Goal: Find specific page/section: Find specific page/section

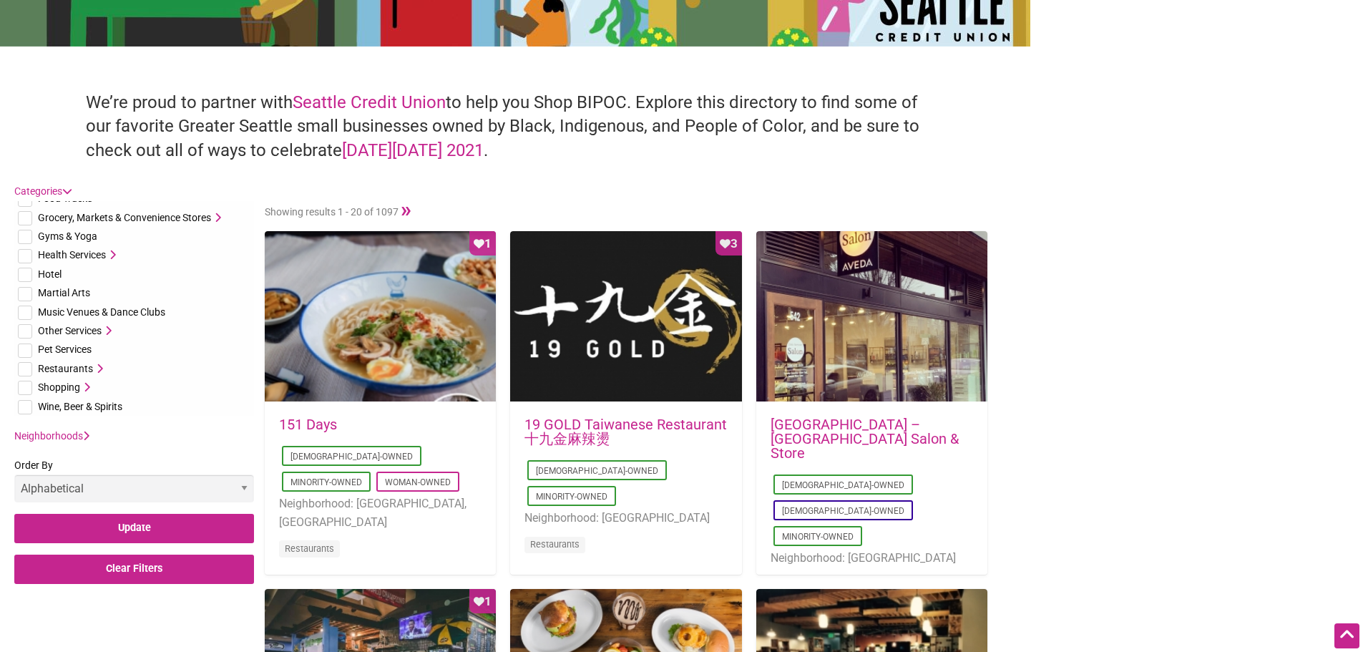
scroll to position [429, 0]
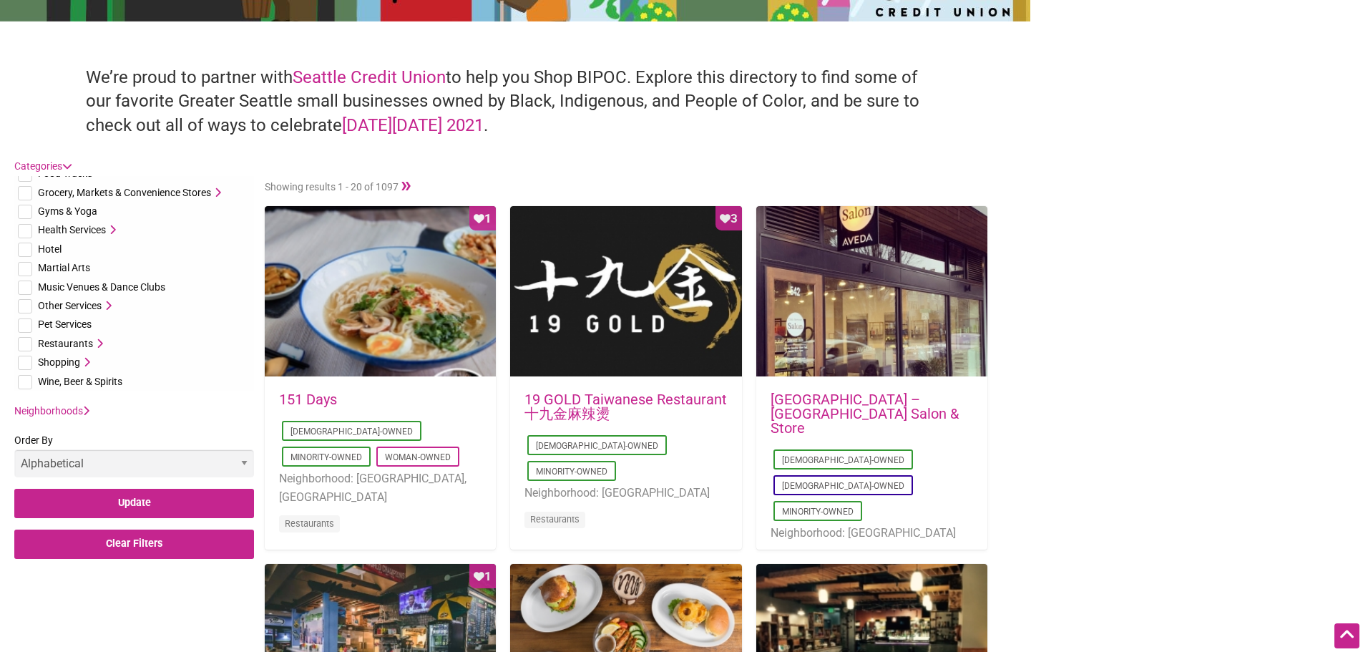
click at [19, 378] on input "checkbox" at bounding box center [25, 382] width 14 height 14
checkbox input "true"
click at [79, 412] on link "Neighborhoods" at bounding box center [51, 410] width 75 height 11
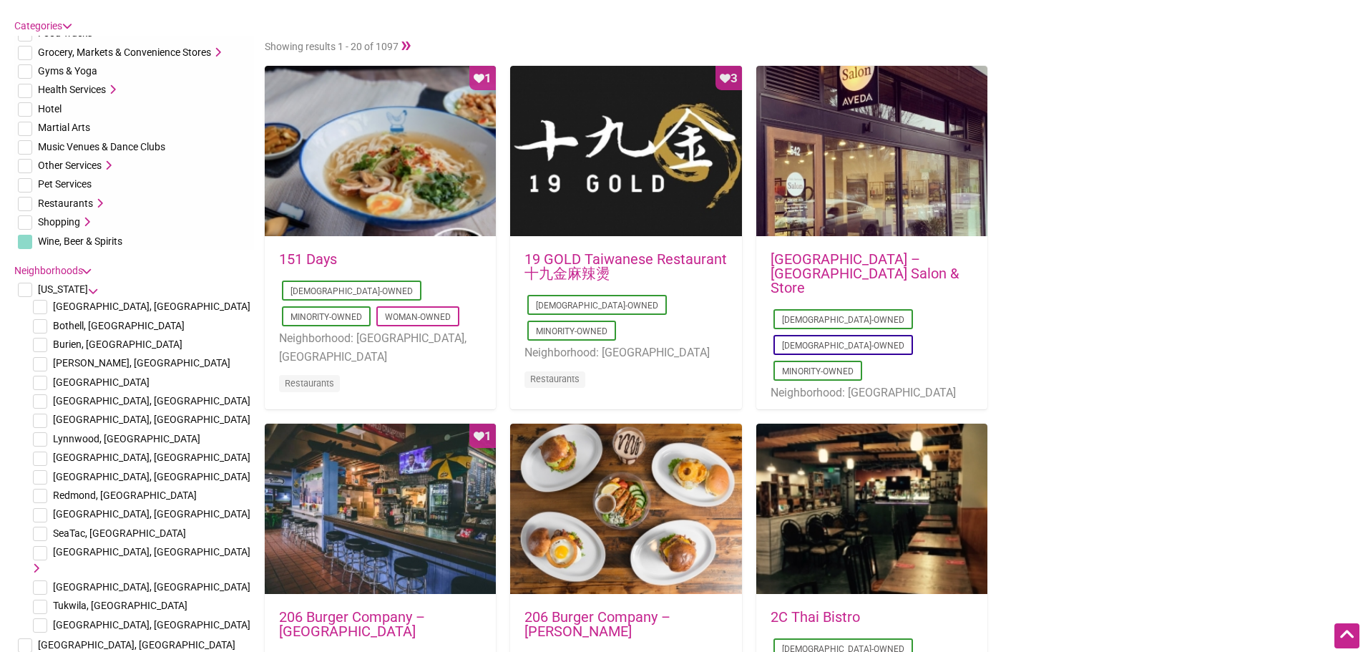
scroll to position [572, 0]
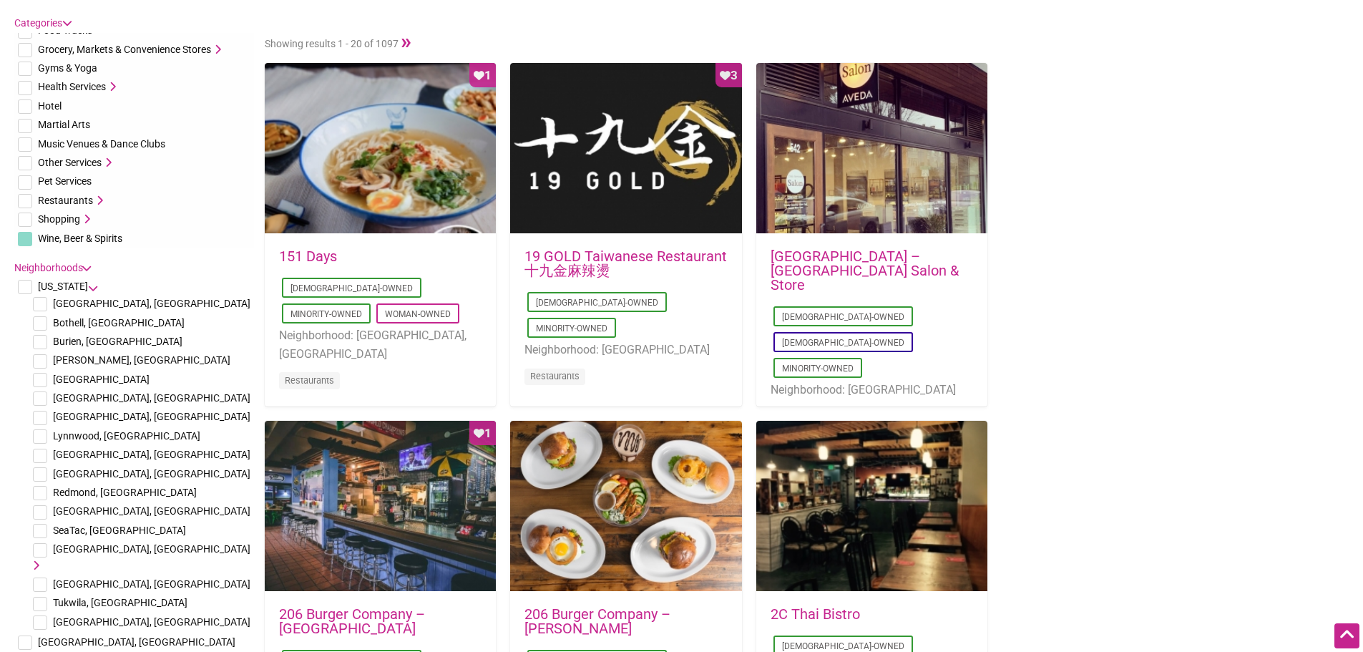
click at [39, 560] on icon at bounding box center [34, 565] width 10 height 10
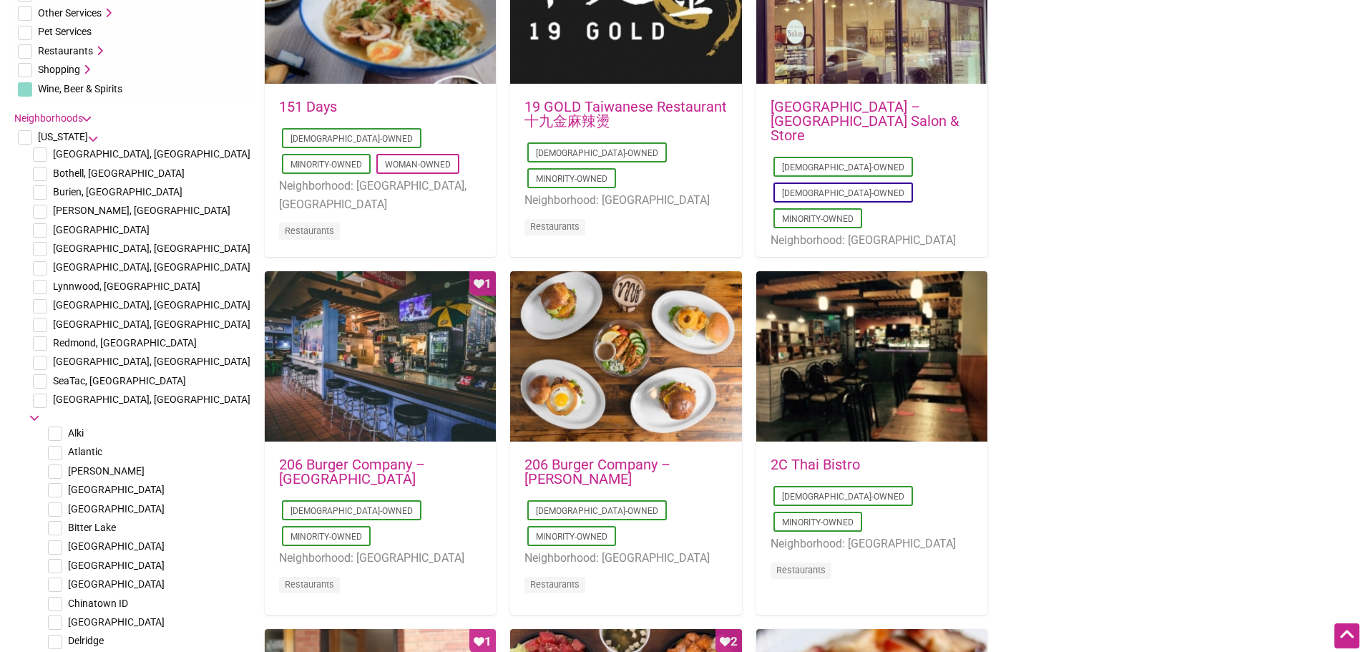
scroll to position [787, 0]
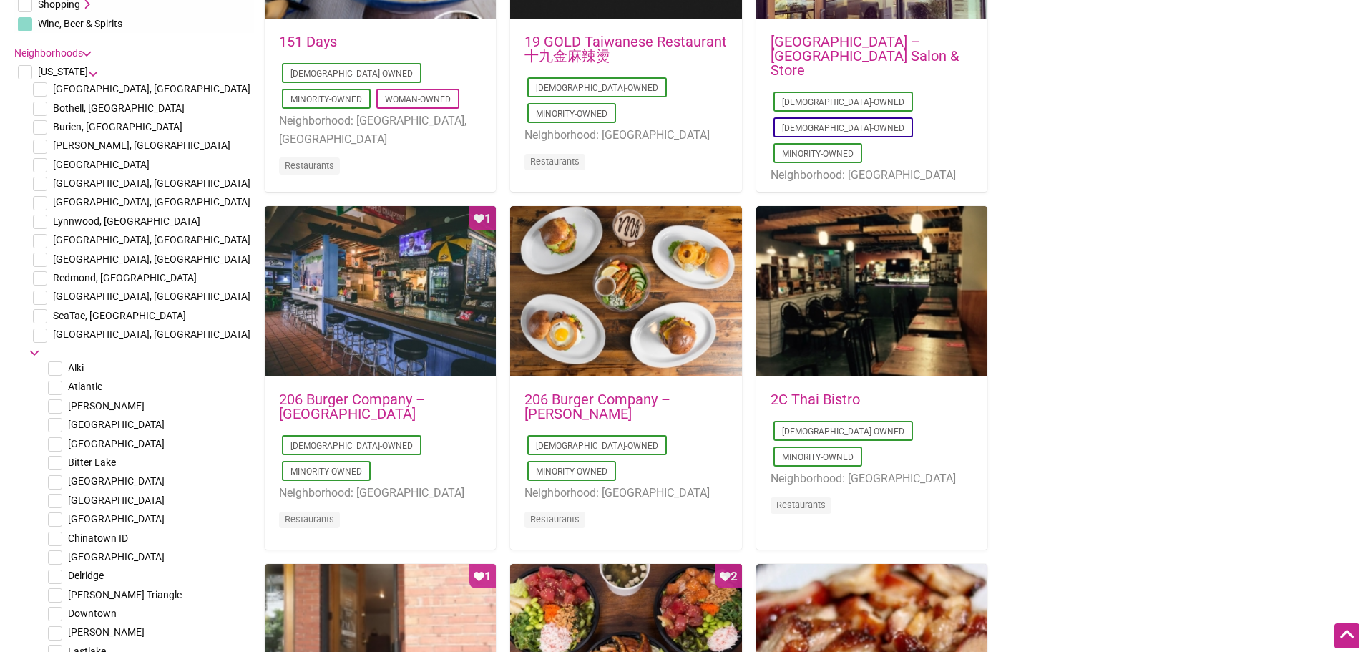
click at [54, 512] on input "checkbox" at bounding box center [55, 519] width 14 height 14
checkbox input "true"
click at [51, 531] on input "checkbox" at bounding box center [55, 538] width 14 height 14
checkbox input "true"
click at [53, 607] on input "checkbox" at bounding box center [55, 614] width 14 height 14
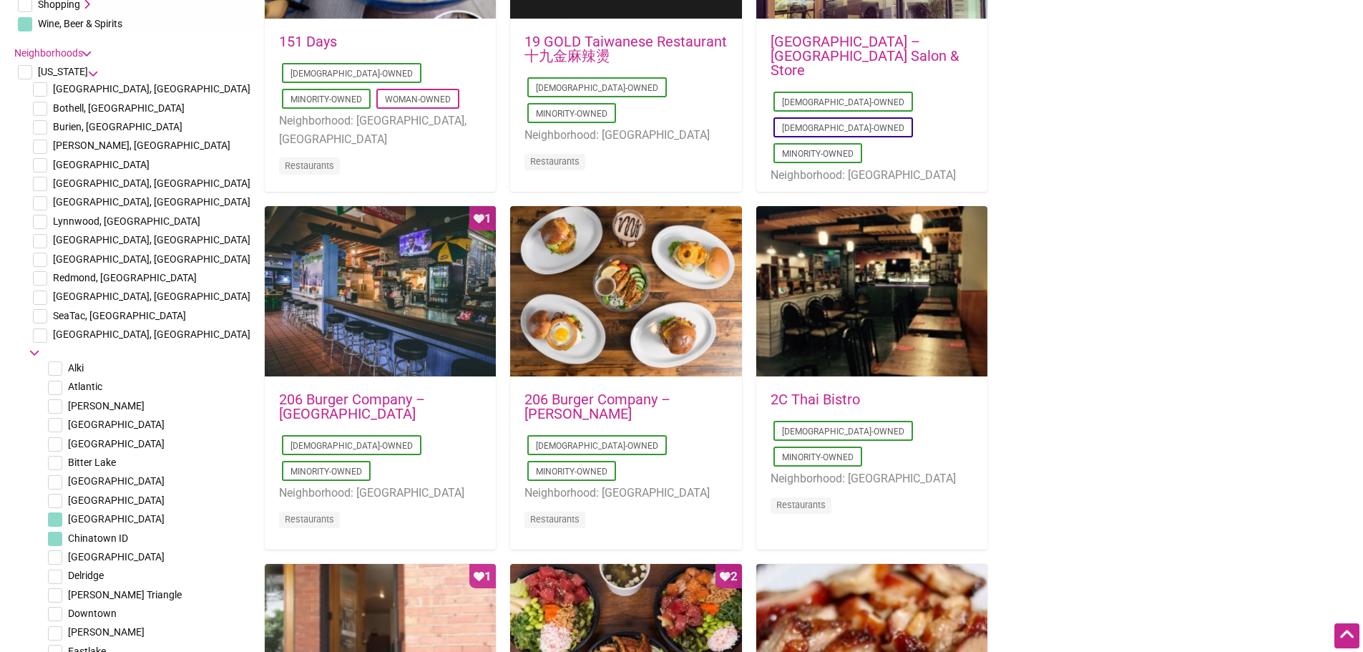
checkbox input "true"
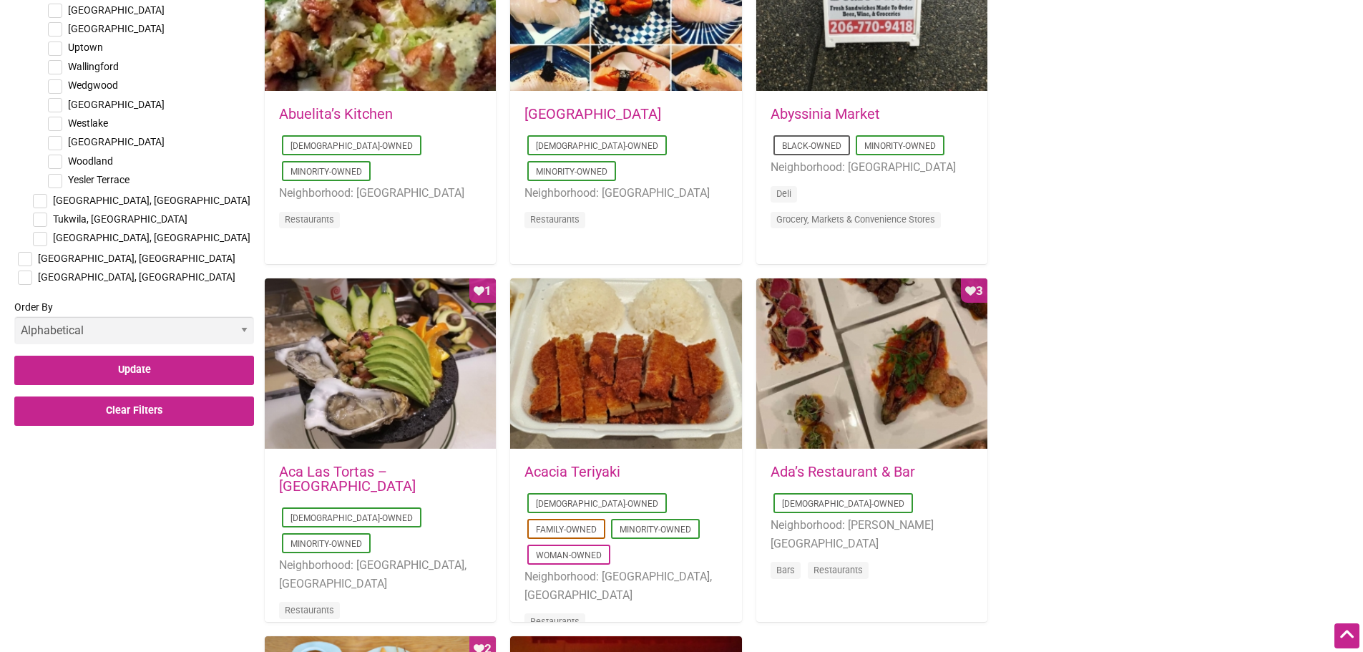
scroll to position [2146, 0]
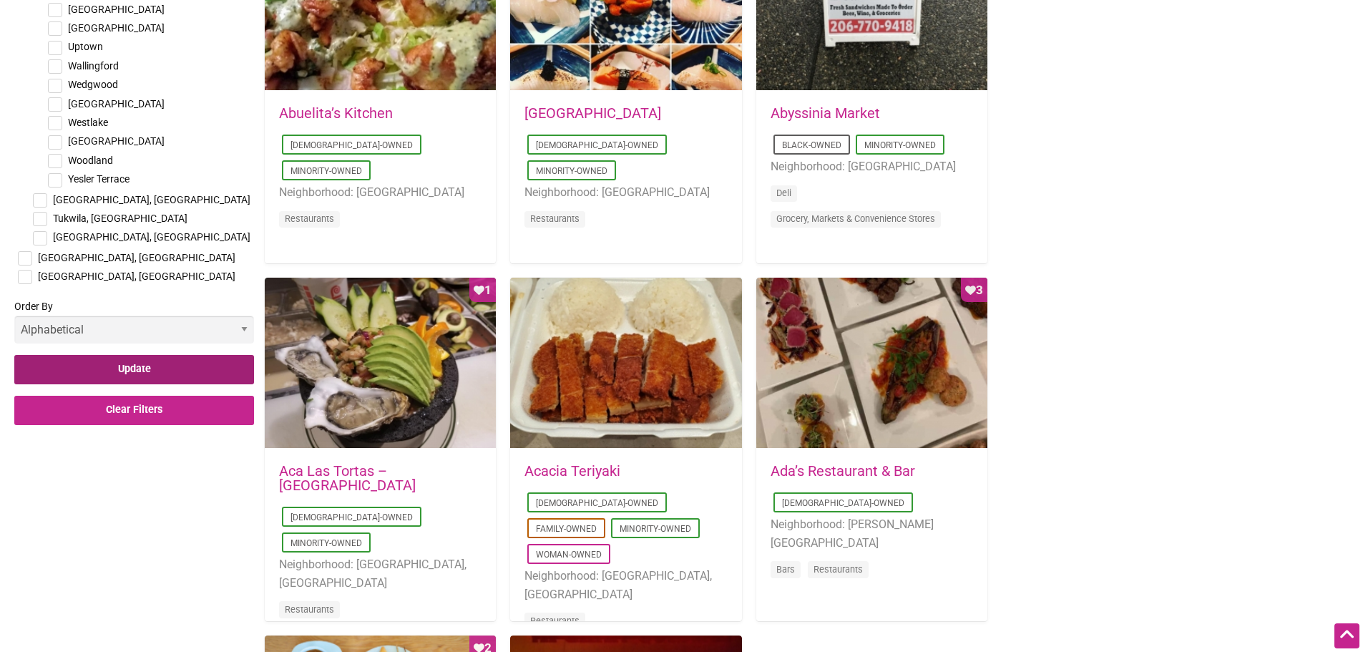
click at [131, 360] on input "Update" at bounding box center [134, 369] width 240 height 29
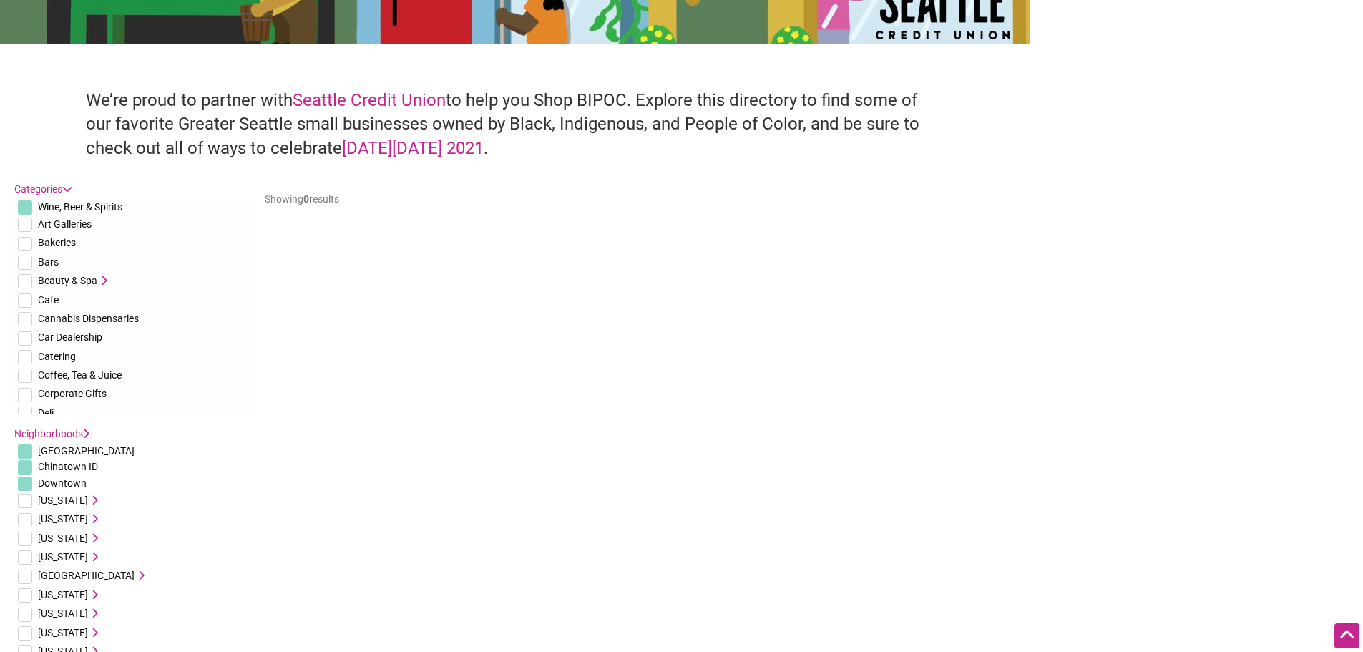
scroll to position [429, 0]
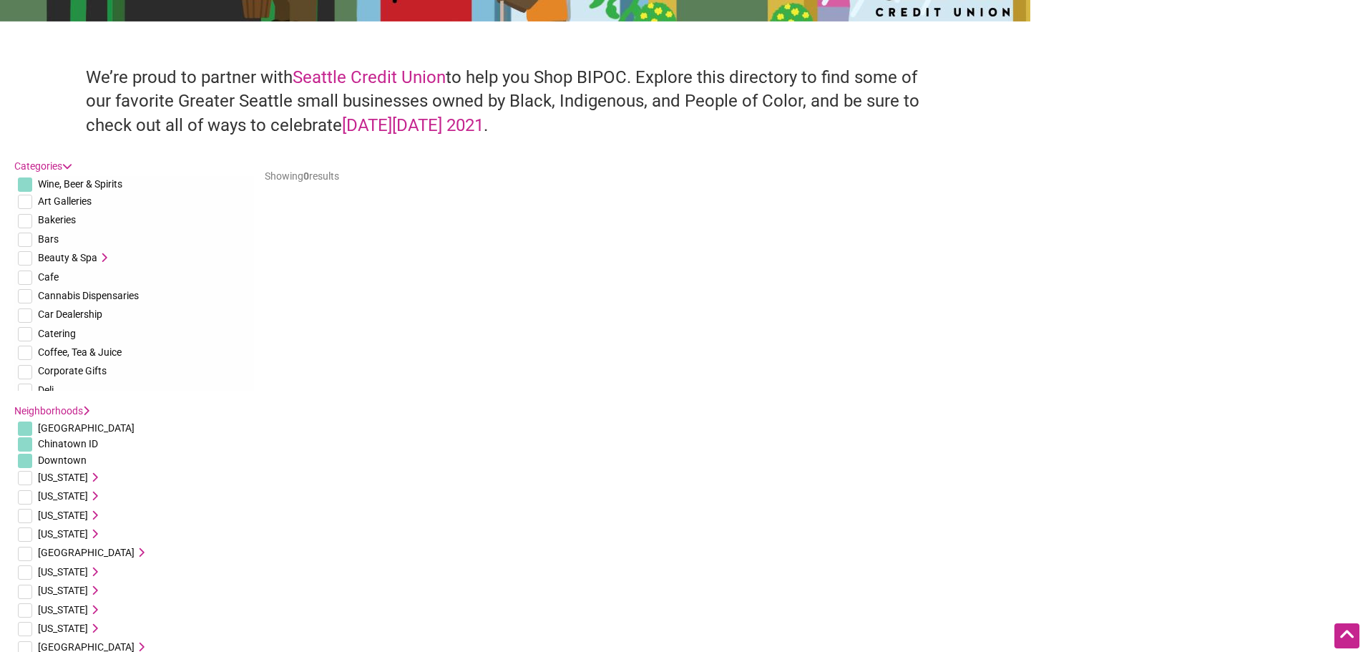
click at [21, 178] on input "checkbox" at bounding box center [25, 184] width 14 height 14
checkbox input "false"
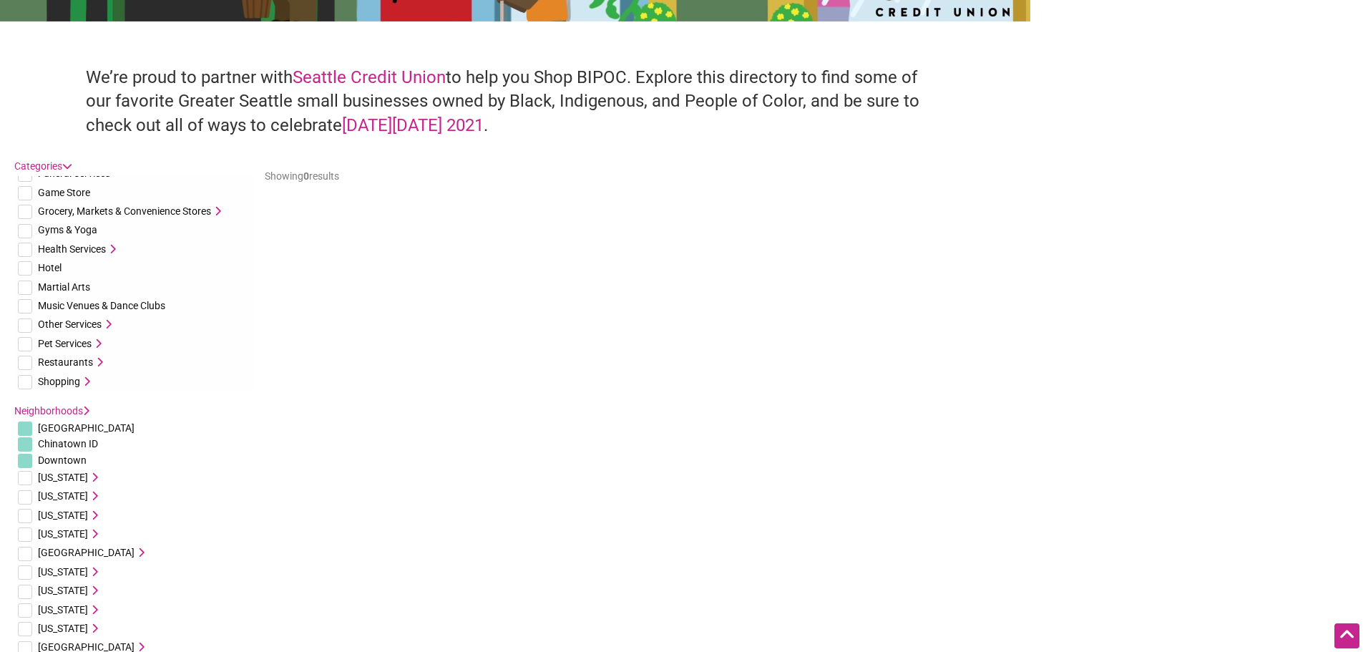
click at [26, 362] on input "checkbox" at bounding box center [25, 362] width 14 height 14
checkbox input "true"
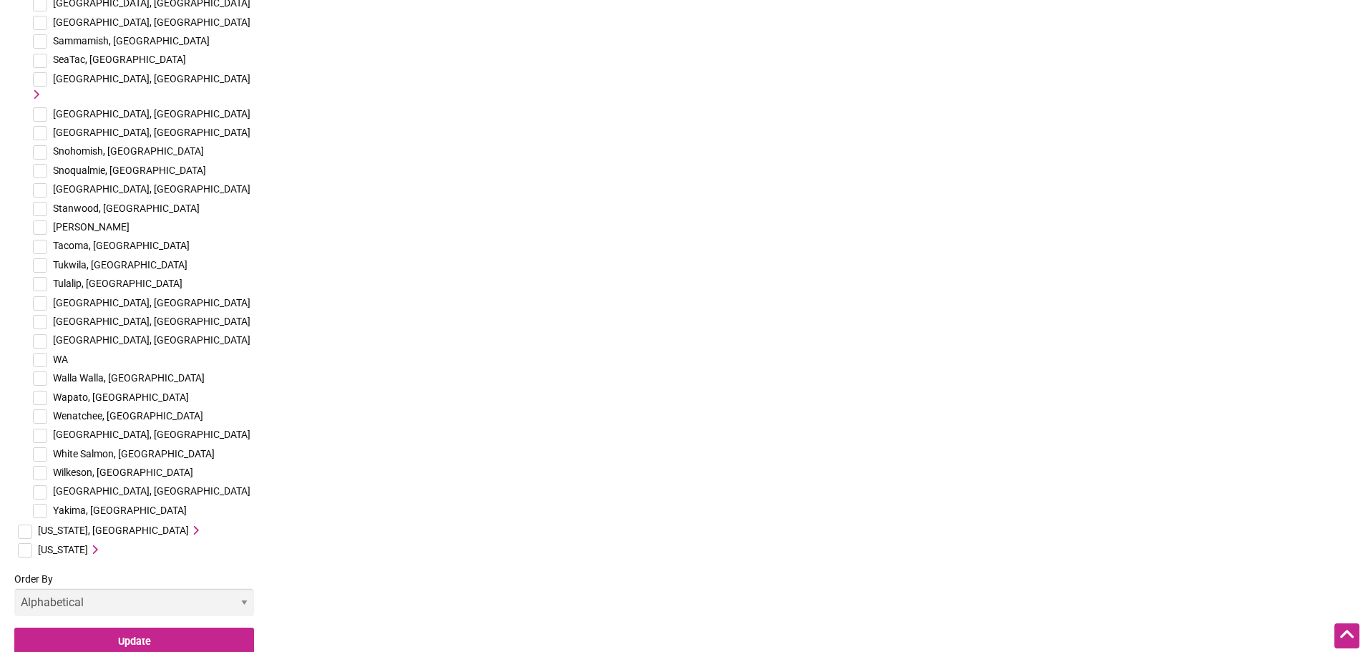
scroll to position [3505, 0]
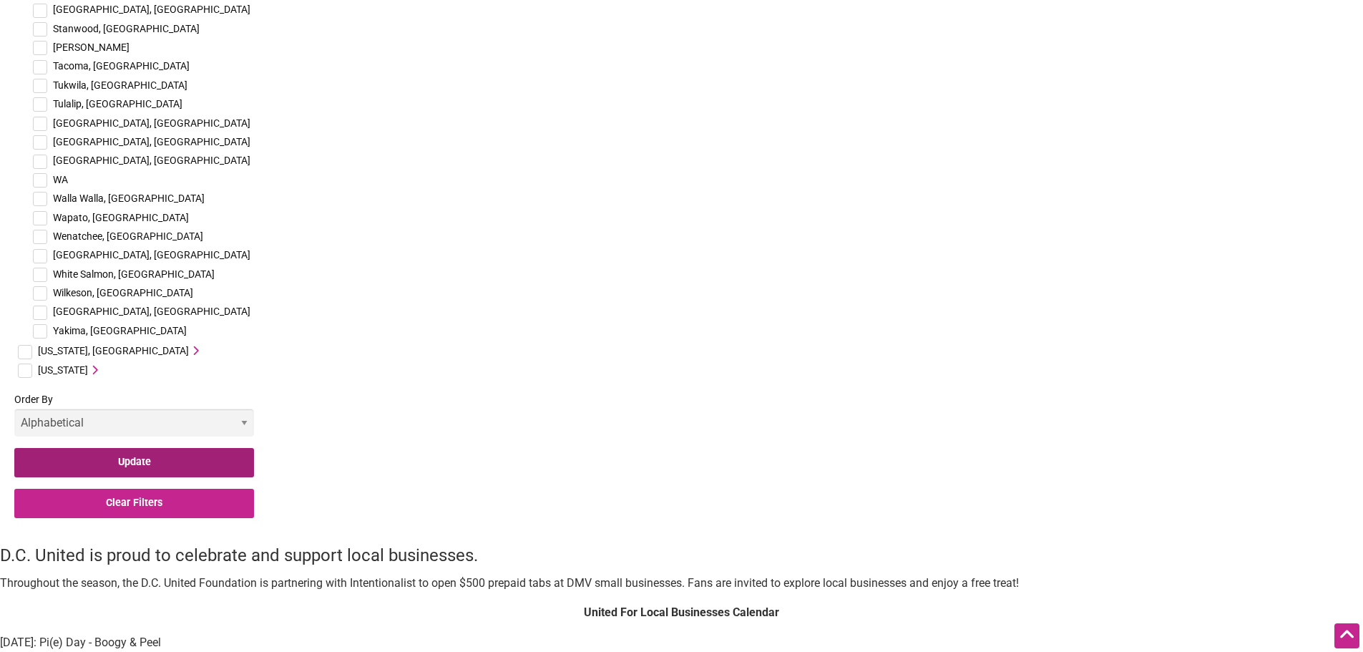
click at [123, 448] on input "Update" at bounding box center [134, 462] width 240 height 29
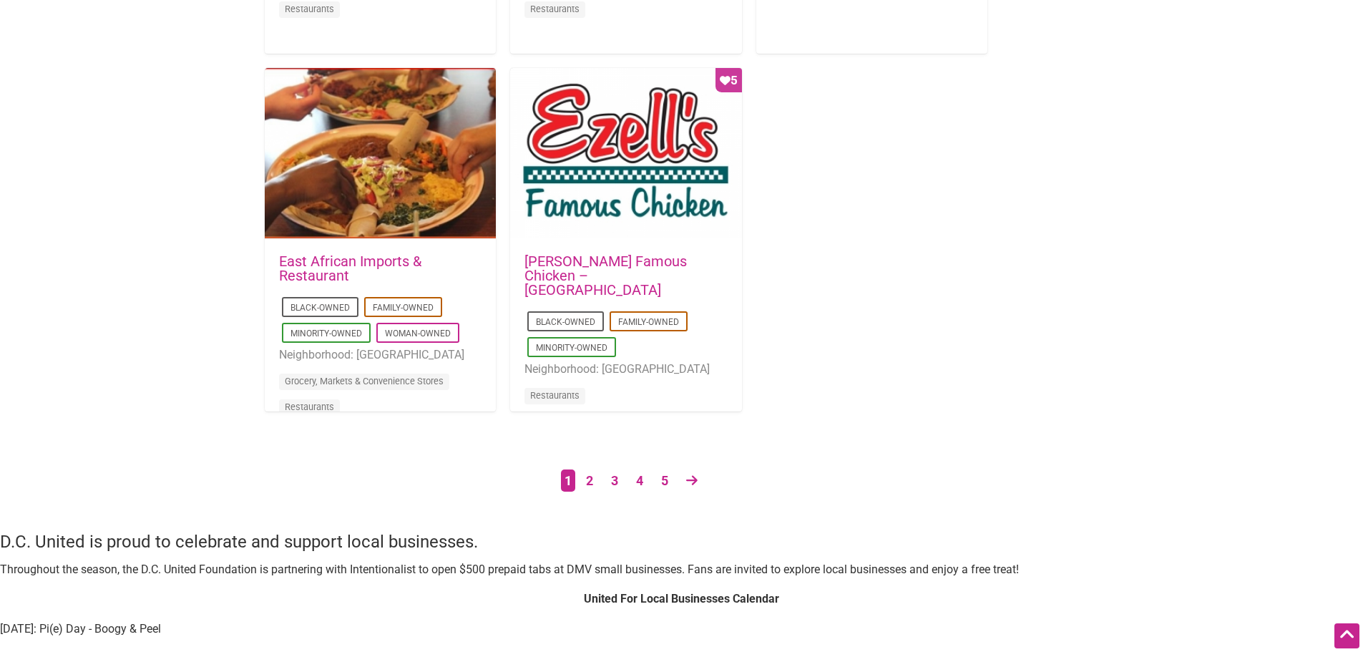
scroll to position [2718, 0]
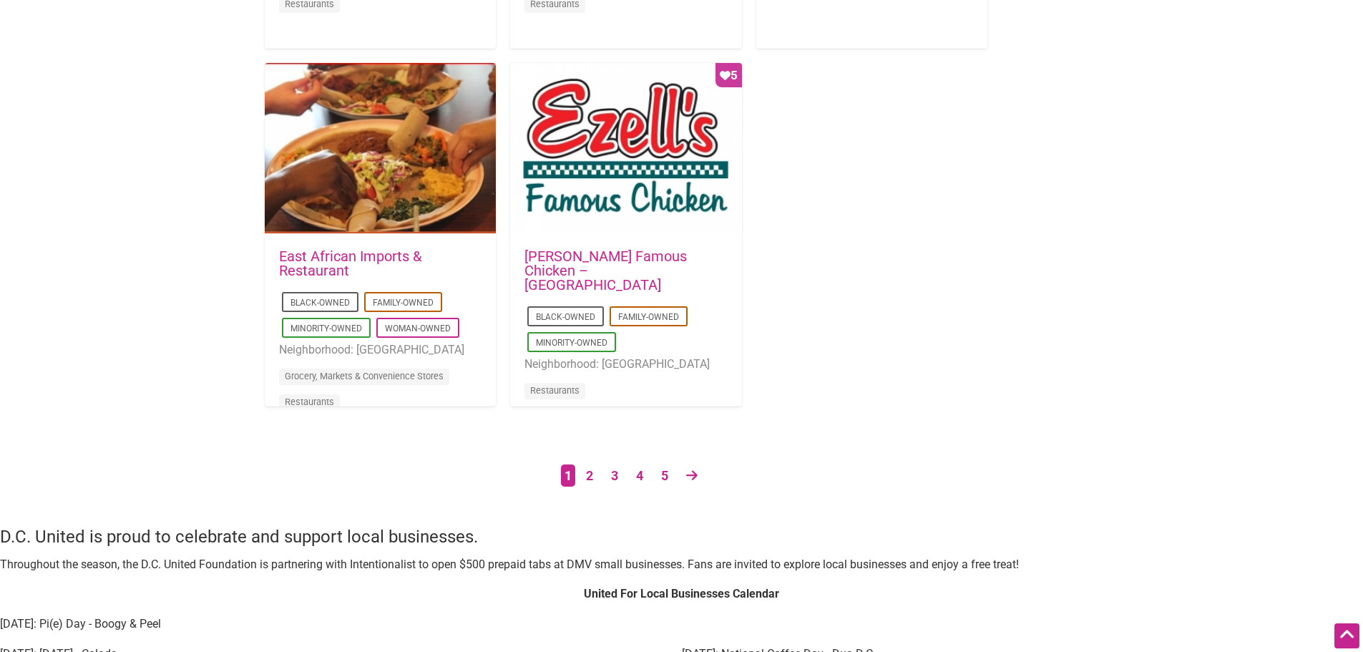
click at [707, 473] on ul "1 2 3 4 5" at bounding box center [633, 475] width 737 height 25
click at [695, 474] on icon at bounding box center [691, 474] width 11 height 13
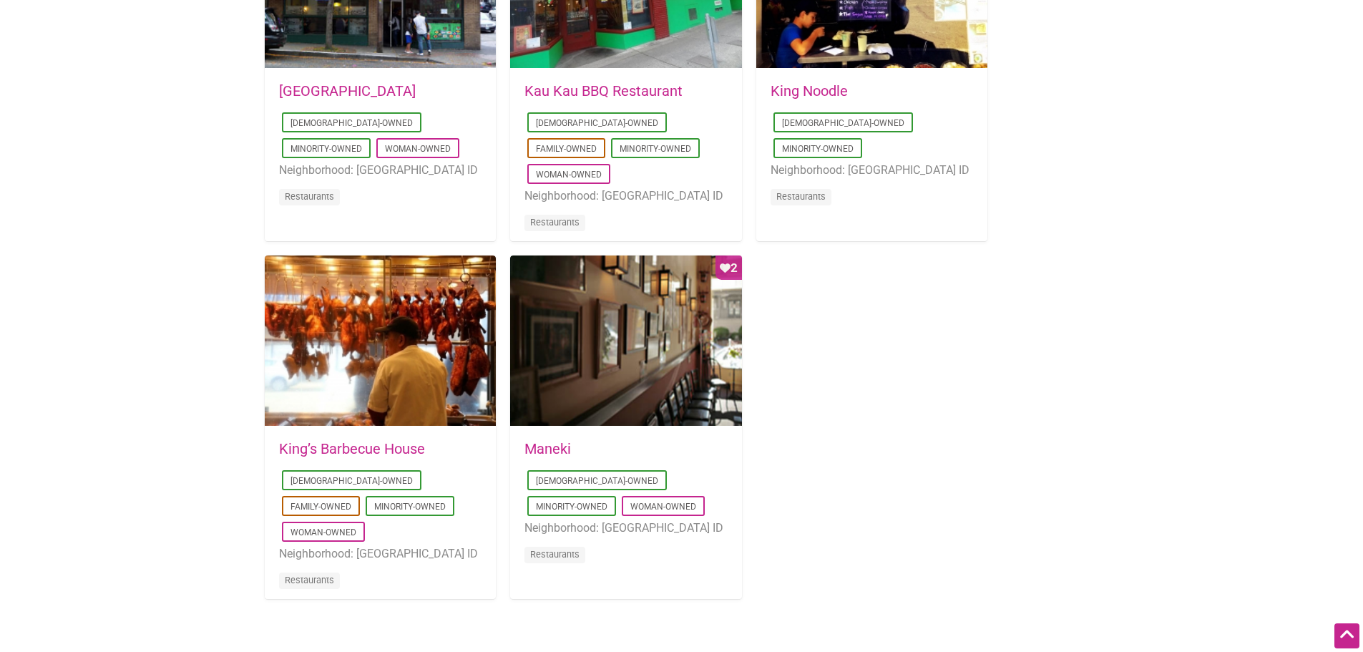
scroll to position [2646, 0]
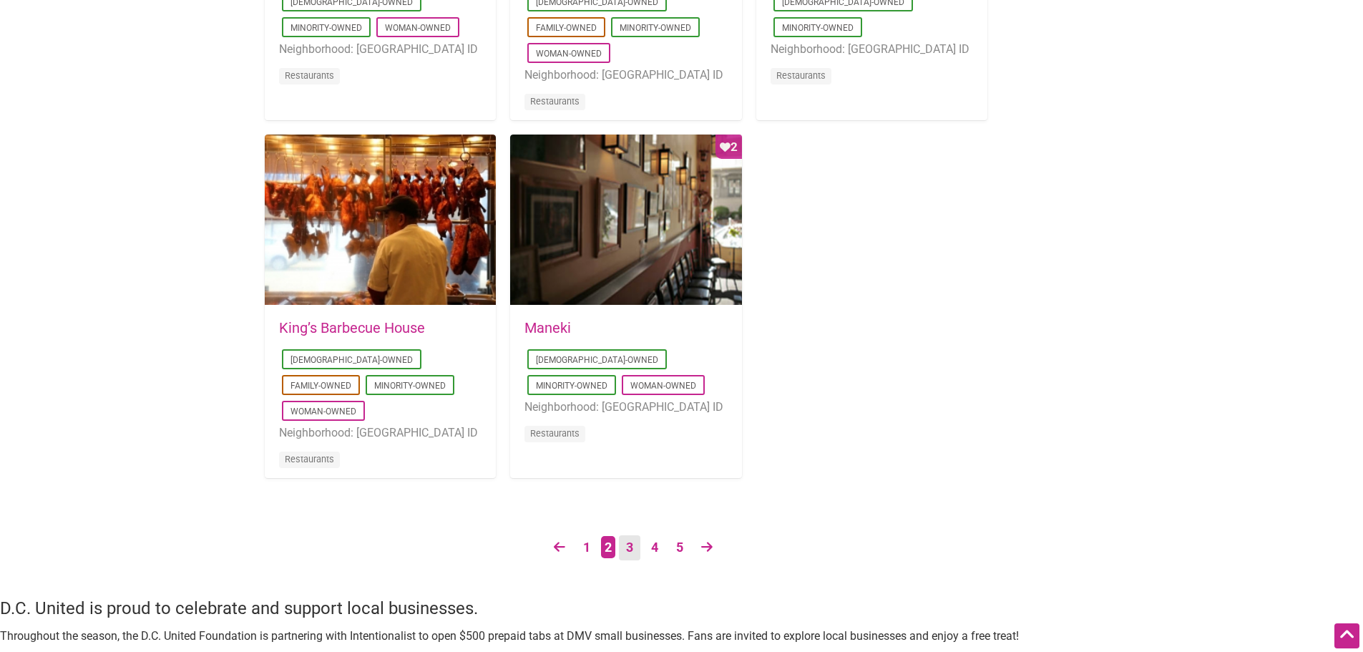
click at [631, 550] on link "3" at bounding box center [629, 547] width 21 height 25
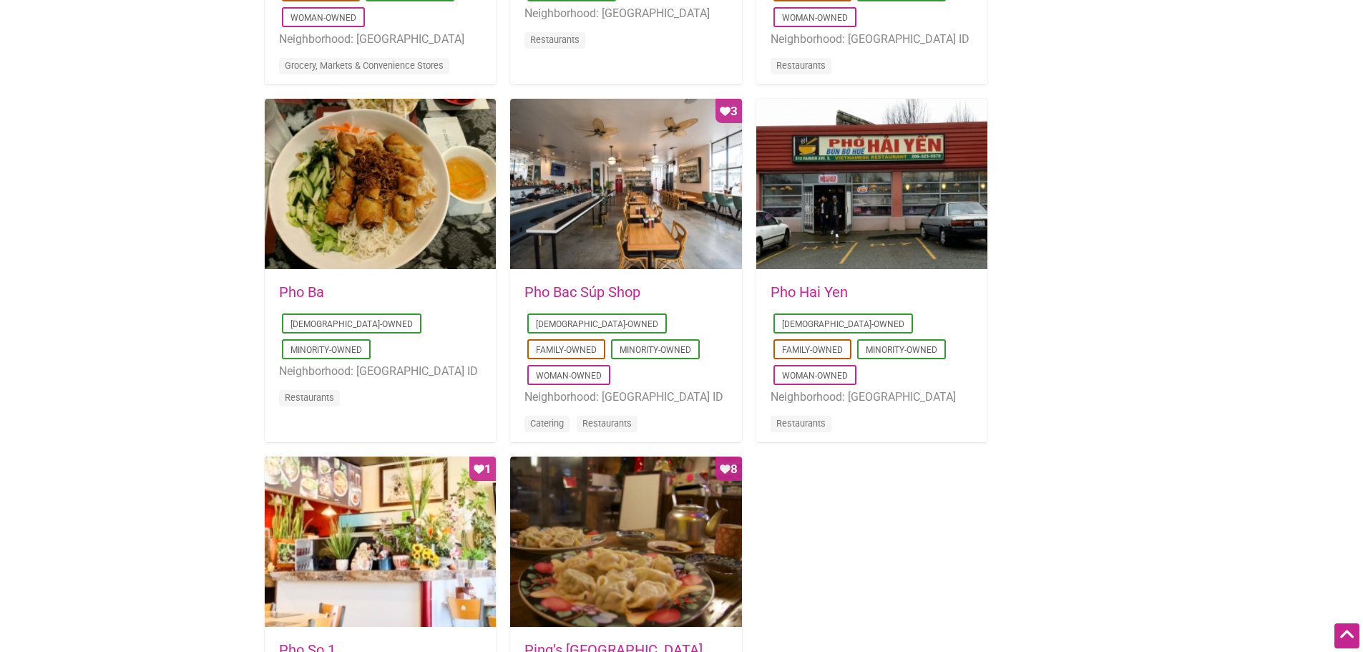
scroll to position [2575, 0]
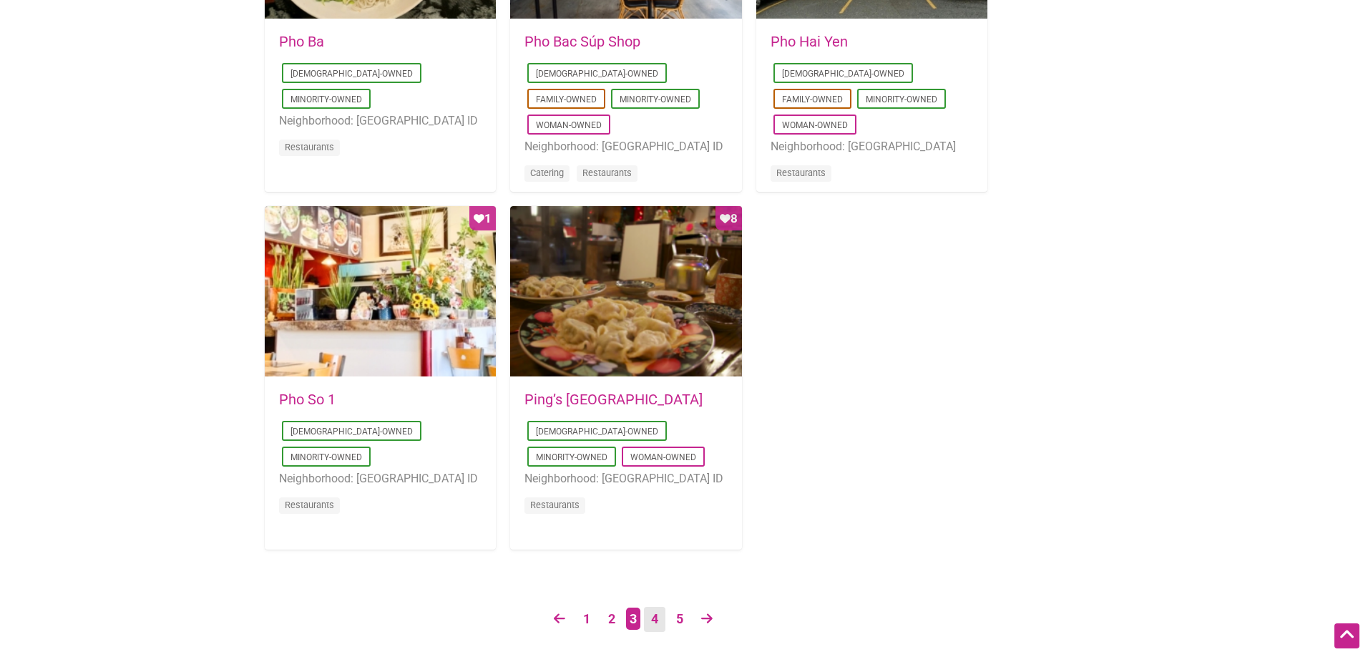
click at [661, 617] on link "4" at bounding box center [654, 619] width 21 height 25
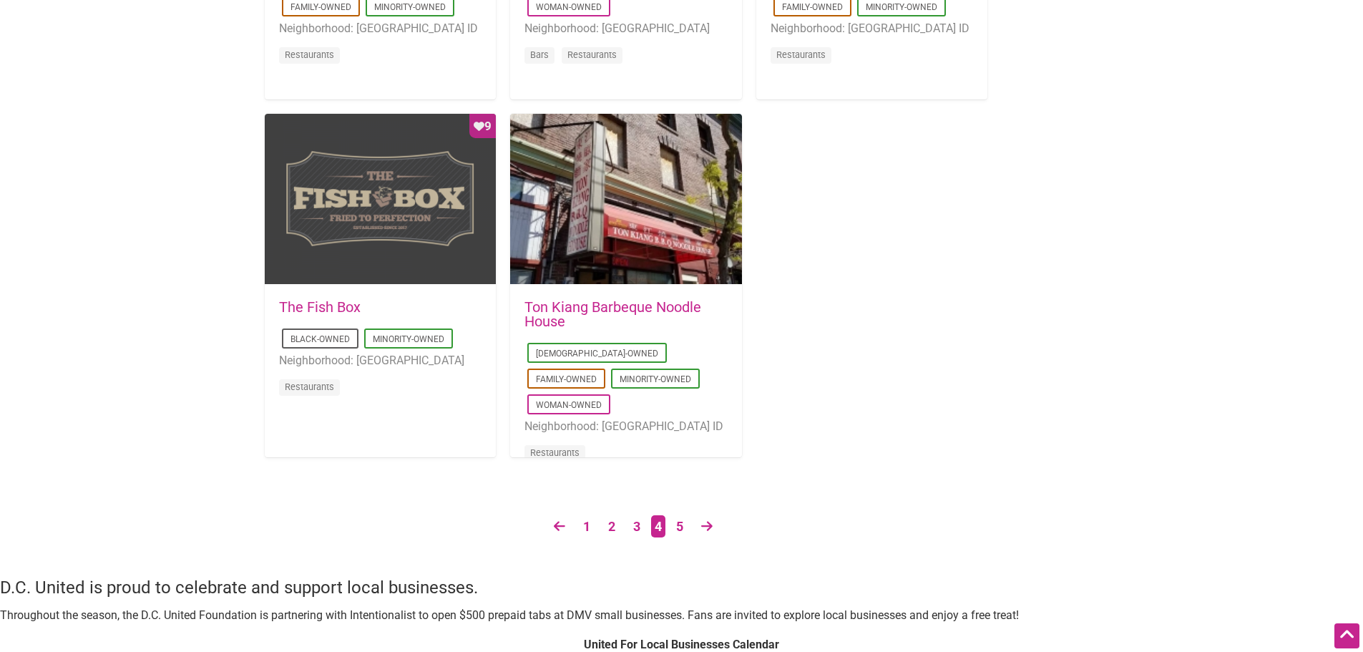
scroll to position [2789, 0]
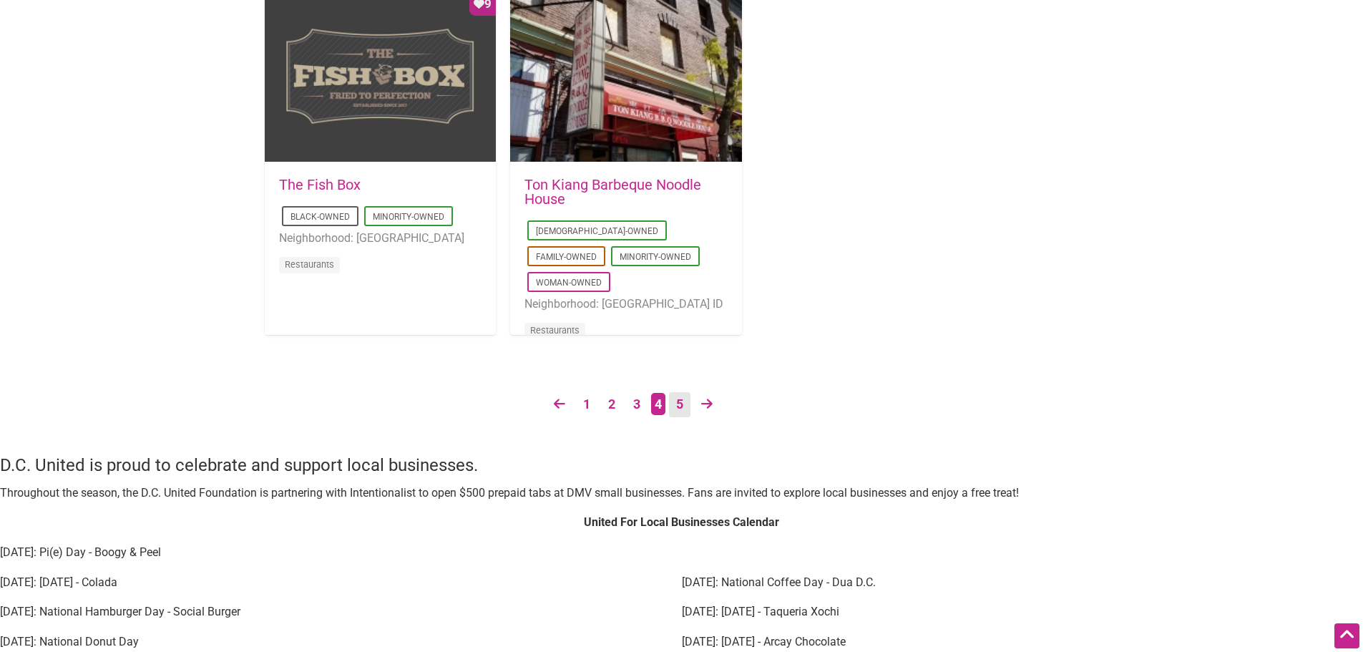
click at [677, 400] on link "5" at bounding box center [679, 404] width 21 height 25
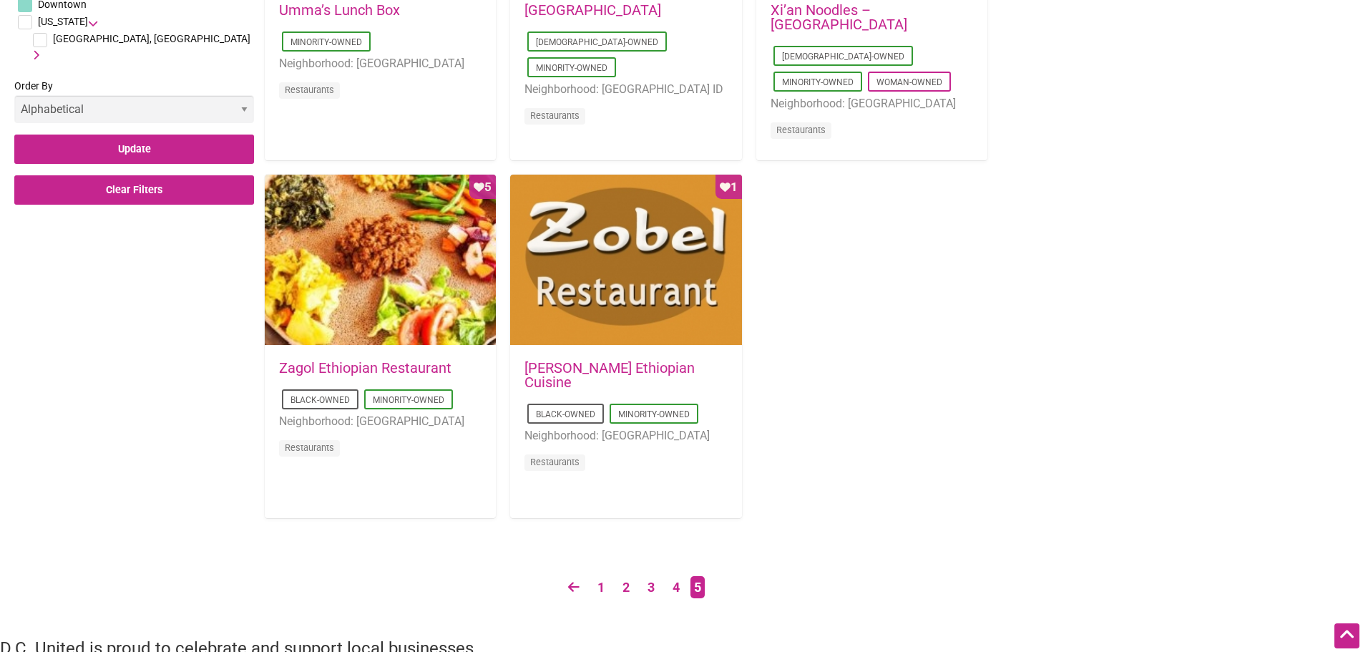
scroll to position [858, 0]
